Goal: Obtain resource: Obtain resource

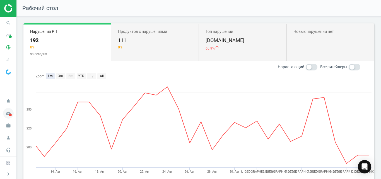
click at [4, 116] on icon "cloud_done" at bounding box center [8, 113] width 11 height 11
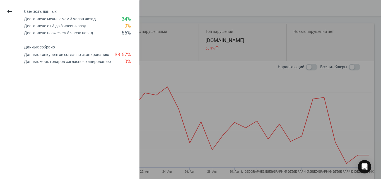
click at [175, 48] on div at bounding box center [190, 89] width 381 height 179
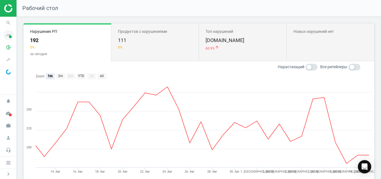
click at [8, 37] on icon "timeline" at bounding box center [8, 35] width 11 height 11
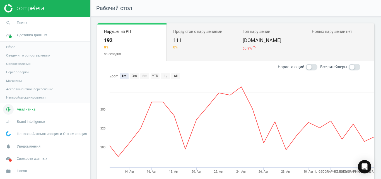
click at [28, 111] on span "Аналитика" at bounding box center [26, 109] width 19 height 5
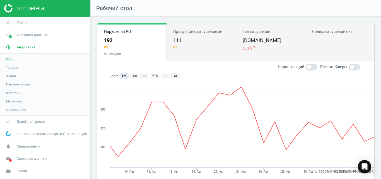
click at [15, 67] on span "Товары" at bounding box center [12, 67] width 12 height 4
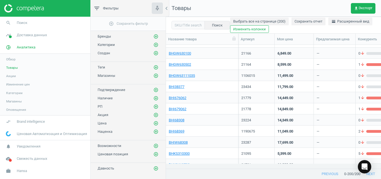
scroll to position [282, 0]
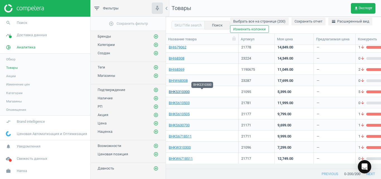
click at [186, 93] on link "BHKS310300" at bounding box center [179, 91] width 21 height 5
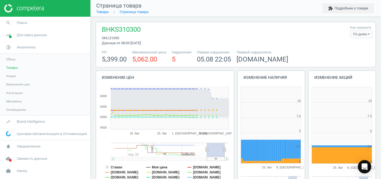
scroll to position [116, 71]
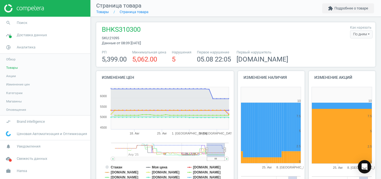
click at [361, 34] on div "По дням" at bounding box center [361, 34] width 23 height 8
click at [350, 52] on button "По часам" at bounding box center [354, 51] width 36 height 7
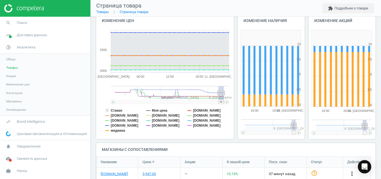
scroll to position [61, 0]
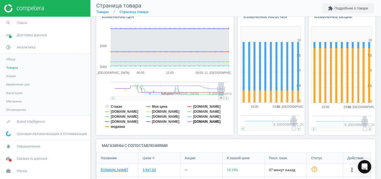
click at [202, 122] on tspan "[DOMAIN_NAME]" at bounding box center [207, 122] width 28 height 4
click at [202, 116] on tspan "[DOMAIN_NAME]" at bounding box center [207, 117] width 28 height 4
click at [199, 111] on tspan "[DOMAIN_NAME]" at bounding box center [207, 112] width 28 height 4
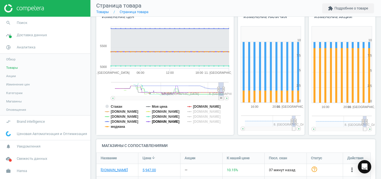
click at [153, 121] on tspan "[DOMAIN_NAME]" at bounding box center [166, 122] width 28 height 4
click at [155, 118] on tspan "[DOMAIN_NAME]" at bounding box center [166, 117] width 28 height 4
click at [118, 128] on tspan "медиана" at bounding box center [118, 127] width 14 height 4
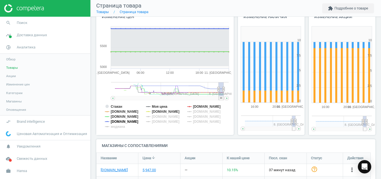
click at [121, 123] on tspan "[DOMAIN_NAME]" at bounding box center [125, 122] width 28 height 4
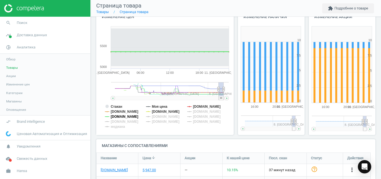
click at [120, 116] on tspan "[DOMAIN_NAME]" at bounding box center [125, 117] width 28 height 4
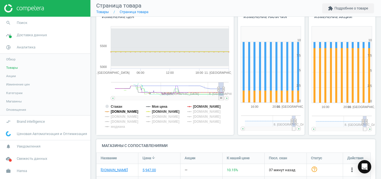
click at [121, 113] on tspan "[DOMAIN_NAME]" at bounding box center [125, 112] width 28 height 4
click at [118, 108] on tspan "Стакан" at bounding box center [116, 107] width 11 height 4
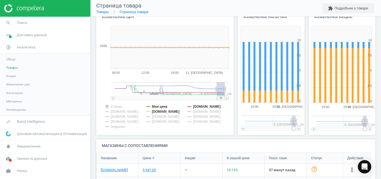
drag, startPoint x: 219, startPoint y: 99, endPoint x: 234, endPoint y: 98, distance: 15.1
click at [234, 98] on div "Изменение цен Created with Highstock 6.2.0 Стакан Моя цена [DOMAIN_NAME] [DOMAI…" at bounding box center [235, 74] width 283 height 129
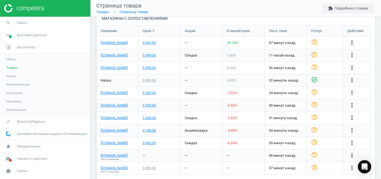
scroll to position [187, 0]
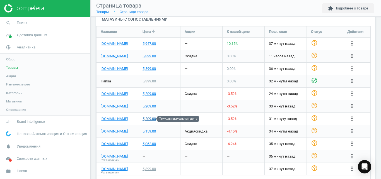
click at [153, 118] on div "5,209.00" at bounding box center [148, 118] width 13 height 5
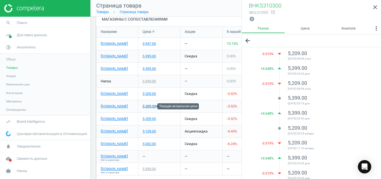
click at [150, 108] on div "5,209.00" at bounding box center [148, 106] width 13 height 5
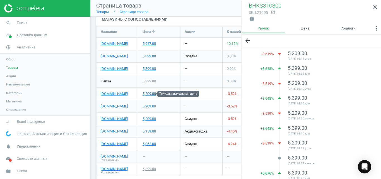
click at [150, 94] on div "5,209.00" at bounding box center [148, 93] width 13 height 5
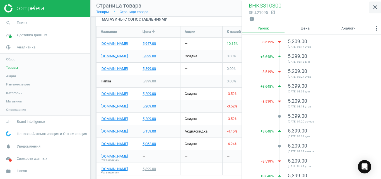
click at [376, 7] on icon "close" at bounding box center [375, 7] width 7 height 7
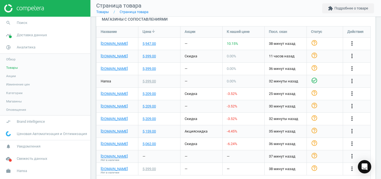
scroll to position [0, 0]
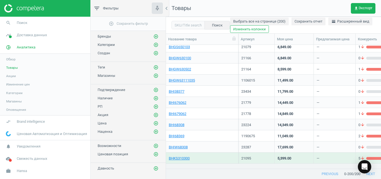
scroll to position [389, 0]
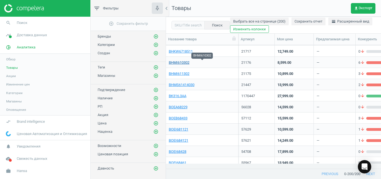
click at [187, 64] on link "BHMI610302" at bounding box center [179, 62] width 21 height 5
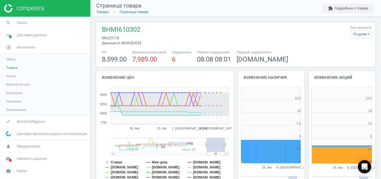
scroll to position [116, 71]
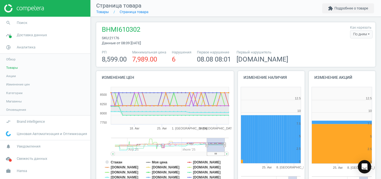
click at [361, 33] on div "По дням" at bounding box center [361, 34] width 23 height 8
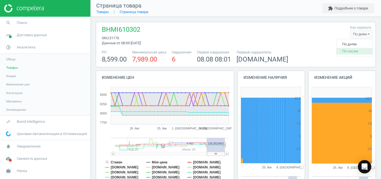
click at [348, 50] on button "По часам" at bounding box center [354, 51] width 36 height 7
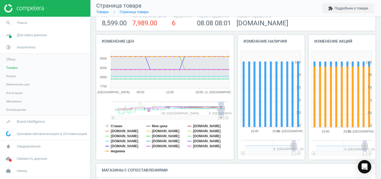
scroll to position [85, 0]
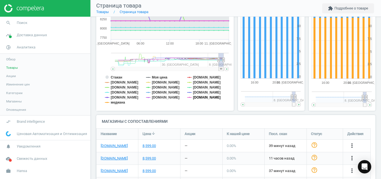
click at [200, 97] on tspan "[DOMAIN_NAME]" at bounding box center [207, 98] width 28 height 4
click at [200, 93] on tspan "[DOMAIN_NAME]" at bounding box center [207, 93] width 28 height 4
click at [198, 86] on tspan "[DOMAIN_NAME]" at bounding box center [207, 88] width 28 height 4
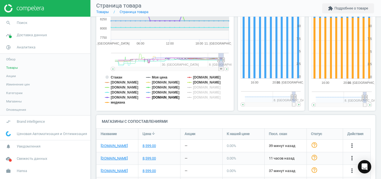
click at [167, 97] on tspan "[DOMAIN_NAME]" at bounding box center [166, 98] width 28 height 4
click at [164, 91] on tspan "[DOMAIN_NAME]" at bounding box center [166, 93] width 28 height 4
click at [118, 102] on tspan "медиана" at bounding box center [118, 103] width 14 height 4
click at [121, 98] on tspan "[DOMAIN_NAME]" at bounding box center [125, 98] width 28 height 4
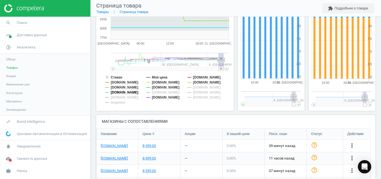
click at [118, 94] on tspan "[DOMAIN_NAME]" at bounding box center [125, 93] width 28 height 4
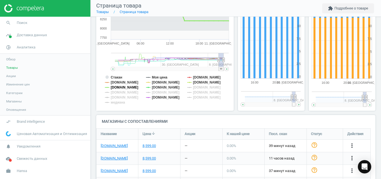
click at [114, 88] on tspan "[DOMAIN_NAME]" at bounding box center [125, 88] width 28 height 4
click at [118, 82] on tspan "[DOMAIN_NAME]" at bounding box center [125, 83] width 28 height 4
click at [120, 76] on tspan "Стакан" at bounding box center [116, 78] width 11 height 4
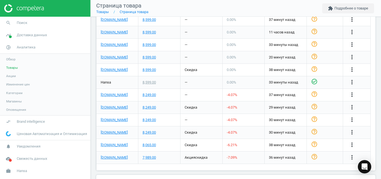
scroll to position [236, 0]
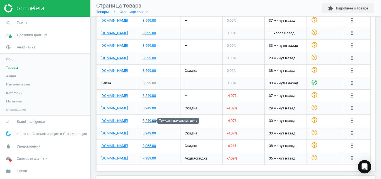
click at [150, 121] on div "8,249.00" at bounding box center [148, 120] width 13 height 5
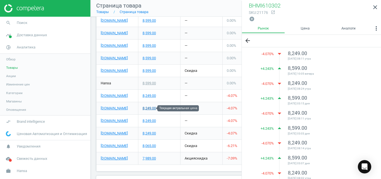
click at [152, 110] on div "8,249.00" at bounding box center [148, 108] width 13 height 5
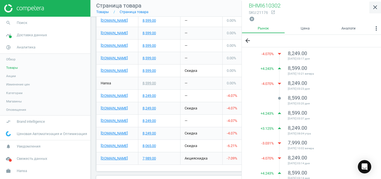
click at [374, 6] on icon "close" at bounding box center [375, 7] width 7 height 7
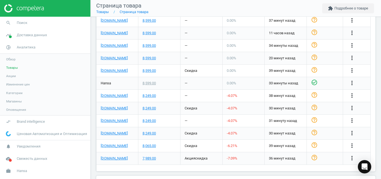
click at [375, 133] on div "BHMI610302 sku : 21176 Данные от 08:09 [DATE] Как нарезать По часам По дням По …" at bounding box center [236, 4] width 290 height 447
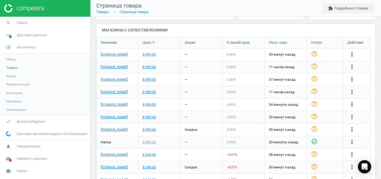
scroll to position [174, 0]
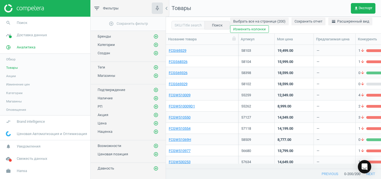
scroll to position [1123, 0]
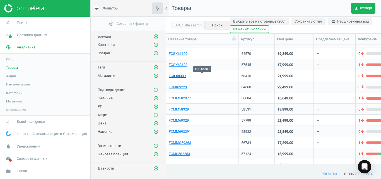
click at [181, 77] on link "FCIL68309" at bounding box center [177, 76] width 17 height 5
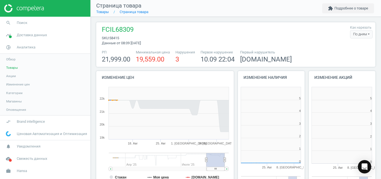
scroll to position [116, 71]
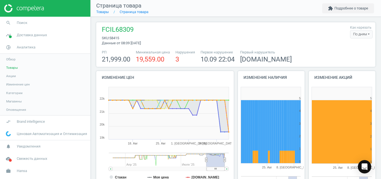
click at [359, 35] on div "По дням" at bounding box center [361, 34] width 23 height 8
click at [353, 48] on button "По часам" at bounding box center [354, 51] width 36 height 7
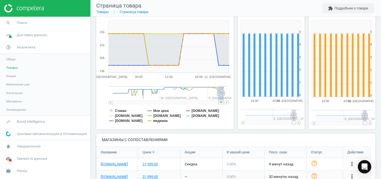
scroll to position [60, 0]
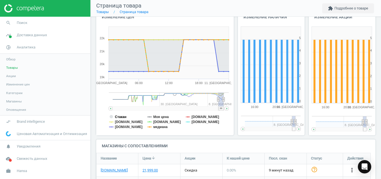
click at [124, 115] on tspan "Стакан" at bounding box center [120, 117] width 11 height 4
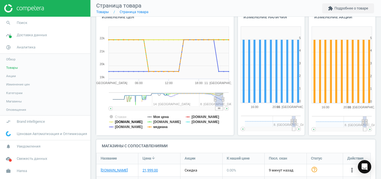
click at [118, 123] on tspan "[DOMAIN_NAME]" at bounding box center [129, 122] width 28 height 4
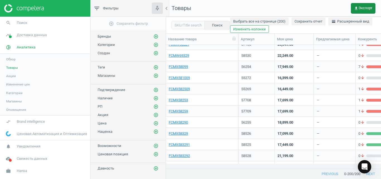
scroll to position [1783, 0]
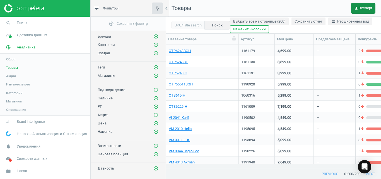
click at [369, 7] on span "get_app Экспорт" at bounding box center [363, 8] width 18 height 4
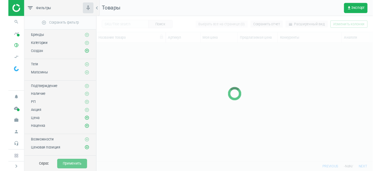
scroll to position [114, 284]
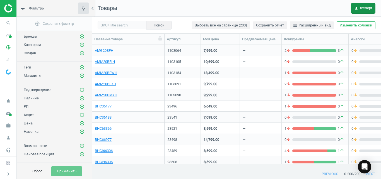
click at [363, 8] on span "get_app Экспорт" at bounding box center [363, 8] width 18 height 4
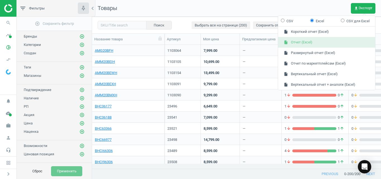
click at [315, 43] on button "insert_drive_file Отчет (Excel)" at bounding box center [326, 42] width 97 height 11
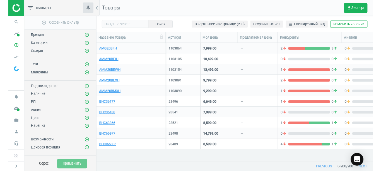
scroll to position [106, 284]
